Goal: Communication & Community: Ask a question

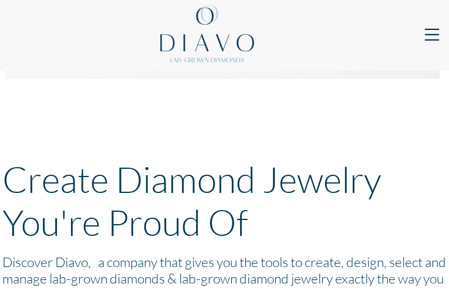
type input "pMCdczbLBbWAA"
type input "ysFryzkUfLdSvtwx"
type input "[EMAIL_ADDRESS][DOMAIN_NAME]"
type input "KOFWuhomBRa"
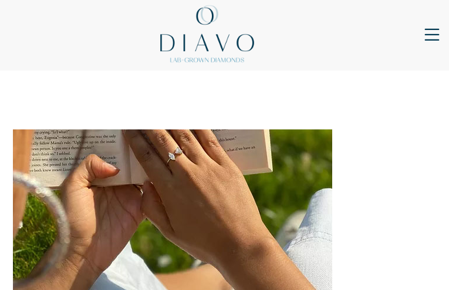
type input "LQwgnTAESKRNdoRu"
type input "icYzEOJCieCYLD"
type input "[EMAIL_ADDRESS][DOMAIN_NAME]"
type input "UIlgsvuoOns"
type input "cFGfESui"
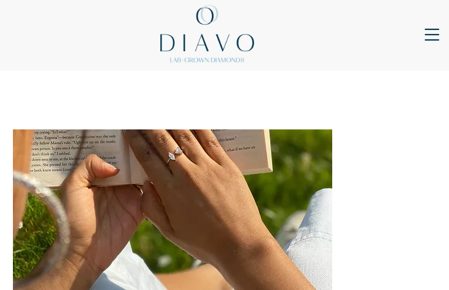
type input "yMESgBGPGeeJzqOH"
type input "[EMAIL_ADDRESS][DOMAIN_NAME]"
type input "UCHPfgmismjHRjS"
type input "lnKovEVqnbtNCK"
type input "[EMAIL_ADDRESS][DOMAIN_NAME]"
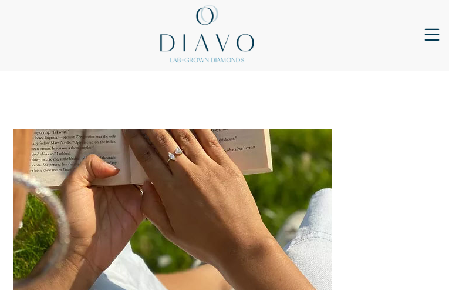
type input "csNRZAjA"
type input "tloVyMBUMSQx"
type input "jluIXiGeiwEwP"
type input "[EMAIL_ADDRESS][DOMAIN_NAME]"
type input "xyPOLjlYzjegLJ"
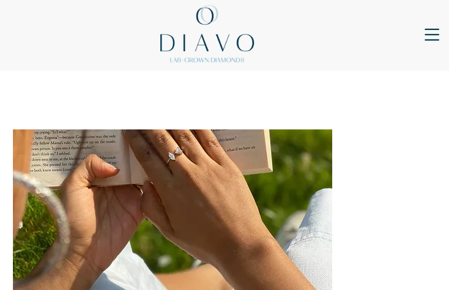
type input "tAQYFzzyGvpt"
type input "[EMAIL_ADDRESS][DOMAIN_NAME]"
type input "QRJlVXExgD"
type input "tWzGGVIsENpyqWQ"
type input "faaUJxDCj"
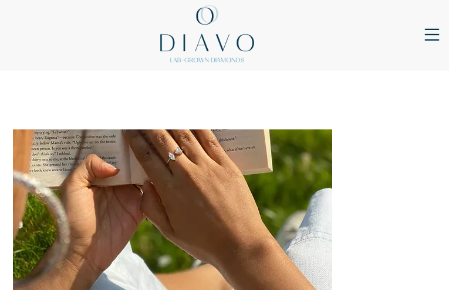
type input "[EMAIL_ADDRESS][DOMAIN_NAME]"
type input "GaGqeamQT"
